Goal: Find specific page/section: Find specific page/section

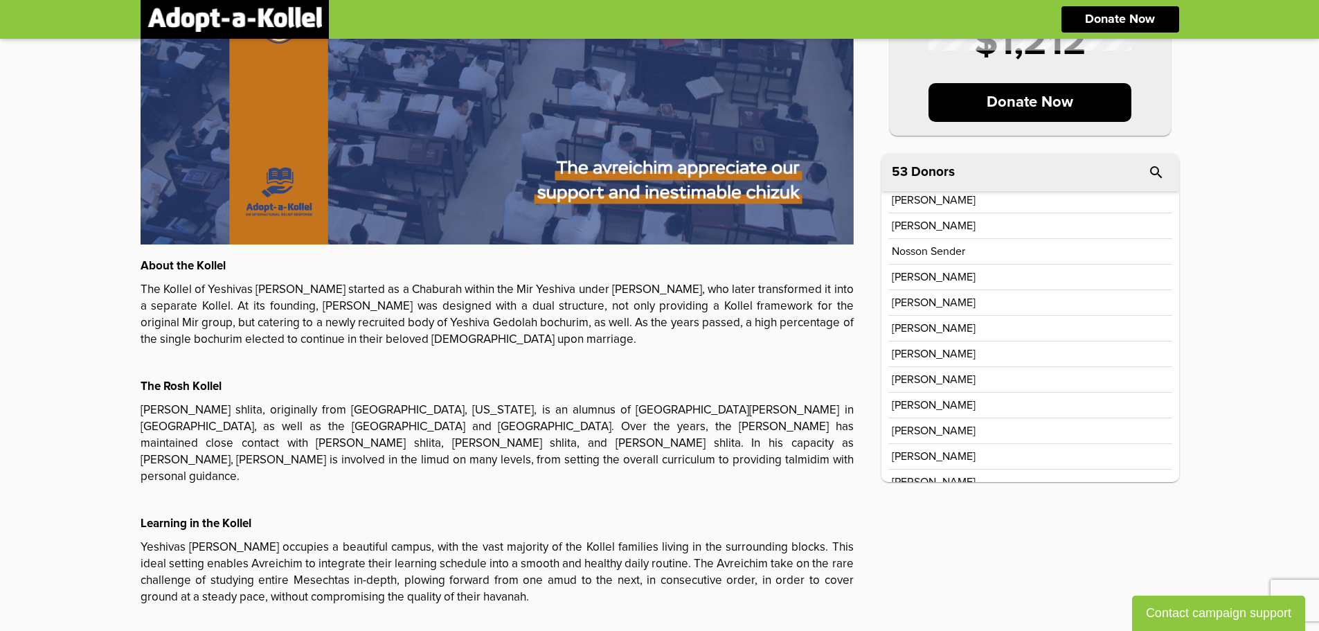
scroll to position [136, 0]
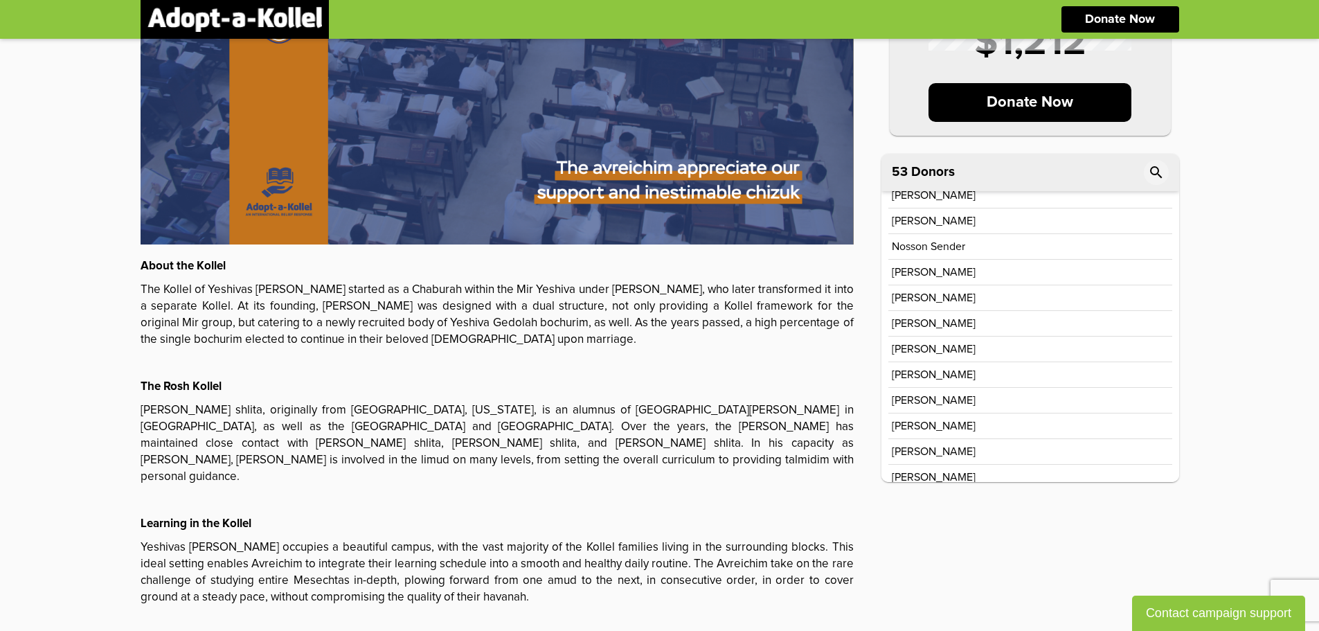
click at [1149, 170] on icon "search" at bounding box center [1156, 172] width 17 height 17
click at [981, 174] on input "text" at bounding box center [1019, 172] width 254 height 24
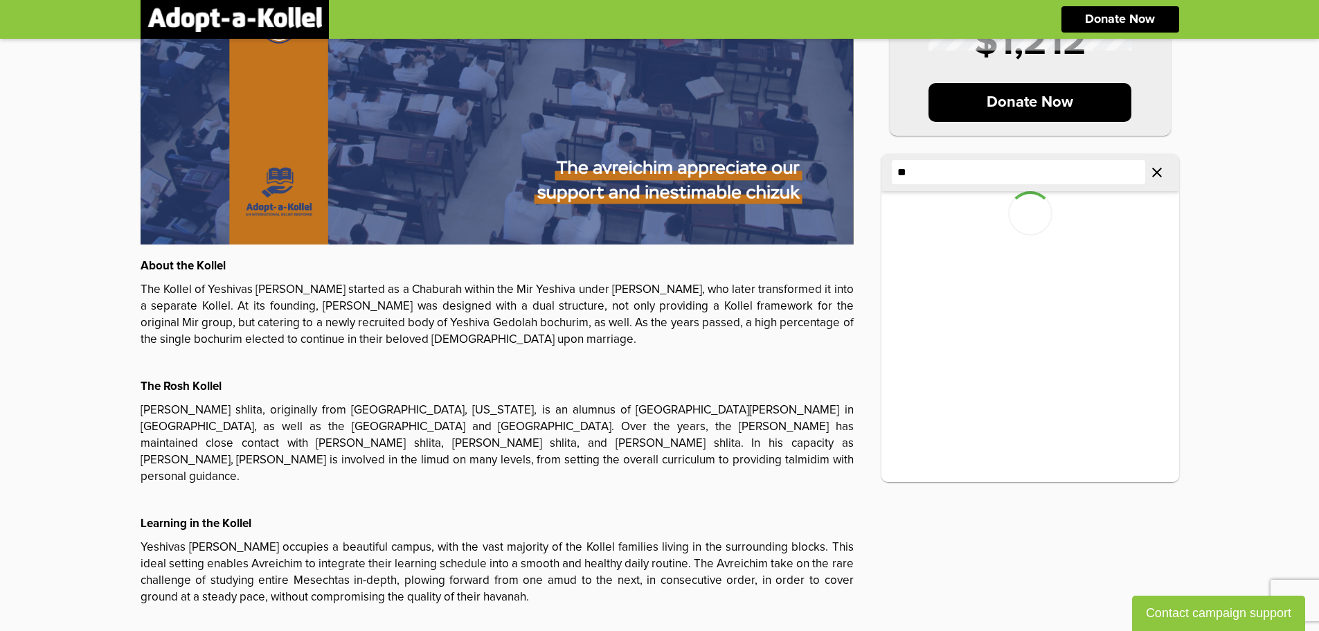
type input "*"
